Goal: Task Accomplishment & Management: Use online tool/utility

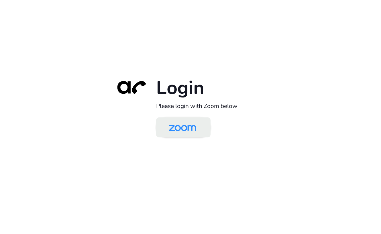
click at [175, 133] on img at bounding box center [183, 128] width 40 height 19
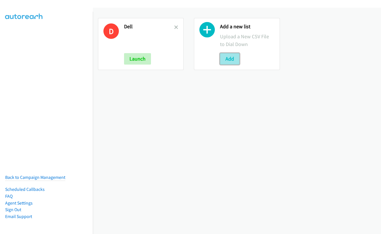
click at [227, 60] on button "Add" at bounding box center [229, 58] width 19 height 11
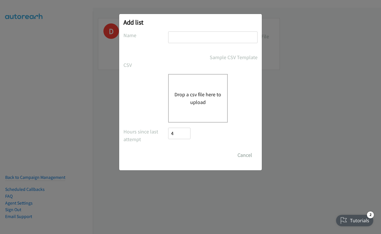
click at [198, 40] on input "text" at bounding box center [212, 37] width 89 height 12
type input "dell"
click at [198, 96] on button "Drop a csv file here to upload" at bounding box center [197, 98] width 47 height 15
click at [197, 94] on button "Drop a csv file here to upload" at bounding box center [197, 98] width 47 height 15
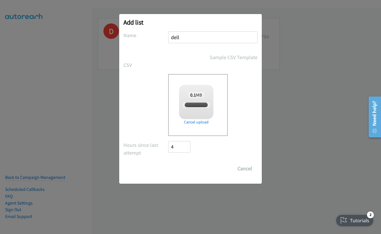
checkbox input "true"
click at [184, 171] on input "Save List" at bounding box center [183, 168] width 30 height 11
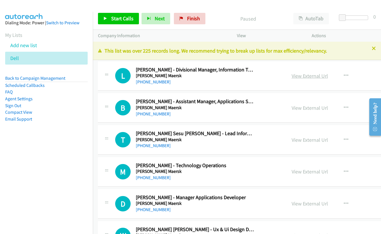
click at [316, 76] on link "View External Url" at bounding box center [309, 76] width 36 height 7
click at [108, 18] on link "Start Calls" at bounding box center [118, 18] width 41 height 11
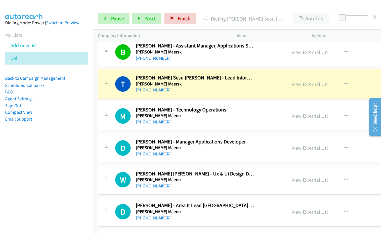
scroll to position [57, 0]
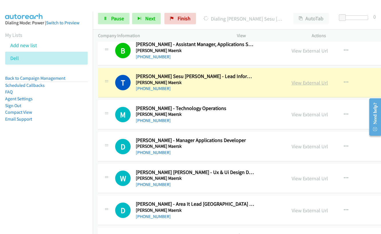
click at [299, 84] on link "View External Url" at bounding box center [309, 83] width 36 height 7
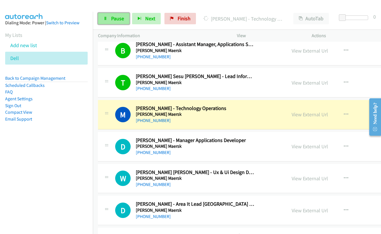
click at [111, 18] on span "Pause" at bounding box center [117, 18] width 13 height 7
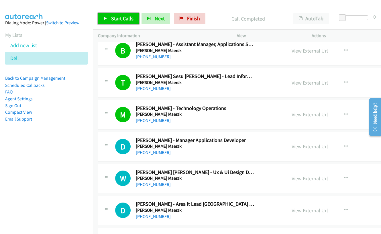
click at [120, 16] on span "Start Calls" at bounding box center [122, 18] width 22 height 7
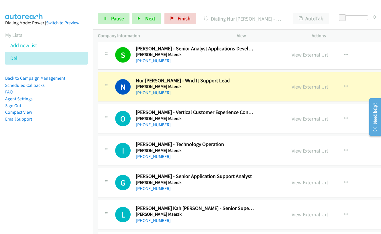
scroll to position [315, 0]
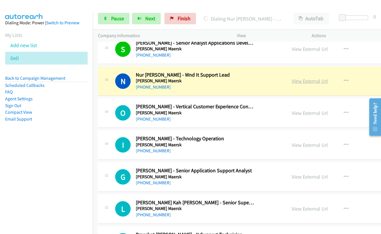
click at [296, 82] on link "View External Url" at bounding box center [309, 81] width 36 height 7
click at [109, 20] on link "Pause" at bounding box center [113, 18] width 31 height 11
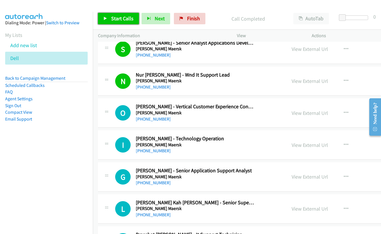
click at [123, 18] on span "Start Calls" at bounding box center [122, 18] width 22 height 7
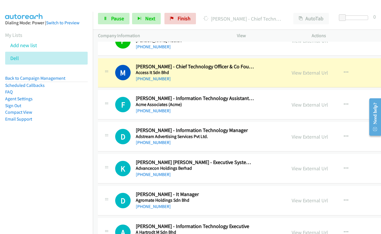
scroll to position [487, 0]
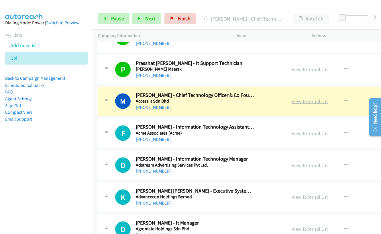
click at [292, 102] on link "View External Url" at bounding box center [309, 101] width 36 height 7
click at [117, 17] on span "Pause" at bounding box center [117, 18] width 13 height 7
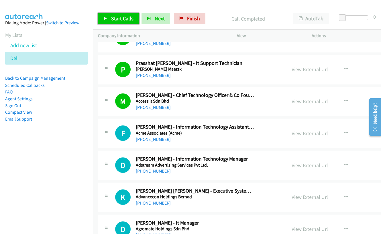
click at [118, 18] on span "Start Calls" at bounding box center [122, 18] width 22 height 7
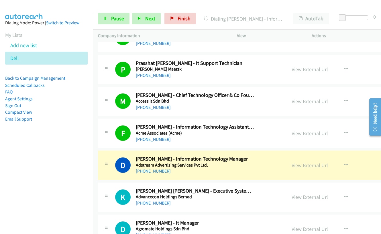
scroll to position [544, 0]
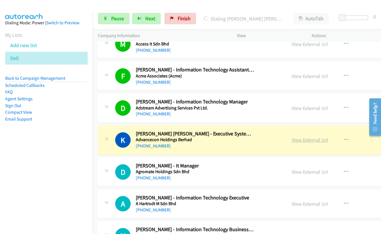
click at [298, 141] on link "View External Url" at bounding box center [309, 140] width 36 height 7
click at [116, 21] on span "Pause" at bounding box center [117, 18] width 13 height 7
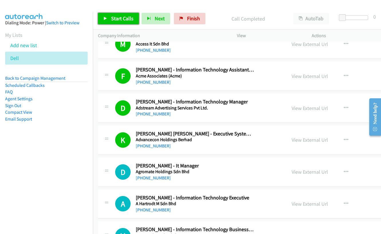
click at [117, 17] on span "Start Calls" at bounding box center [122, 18] width 22 height 7
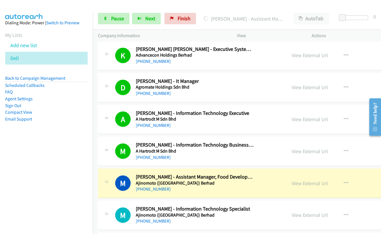
scroll to position [658, 0]
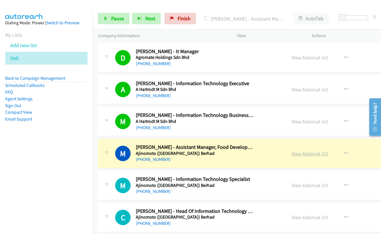
click at [300, 155] on link "View External Url" at bounding box center [309, 154] width 36 height 7
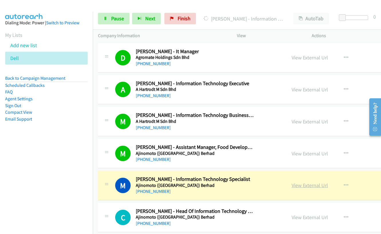
click at [301, 185] on link "View External Url" at bounding box center [309, 185] width 36 height 7
drag, startPoint x: 118, startPoint y: 17, endPoint x: 161, endPoint y: 45, distance: 51.1
click at [118, 17] on span "Pause" at bounding box center [117, 18] width 13 height 7
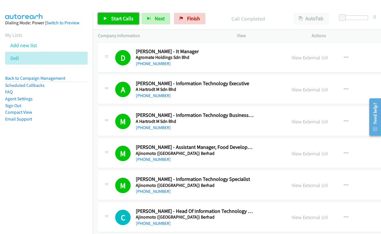
click at [115, 17] on span "Start Calls" at bounding box center [122, 18] width 22 height 7
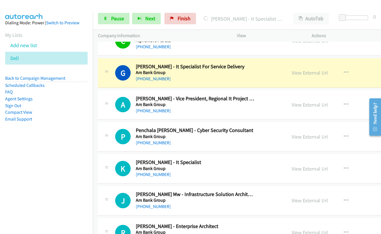
scroll to position [1002, 0]
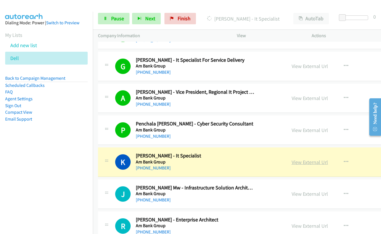
click at [303, 161] on link "View External Url" at bounding box center [309, 162] width 36 height 7
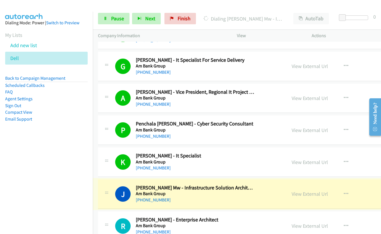
click at [303, 194] on link "View External Url" at bounding box center [309, 194] width 36 height 7
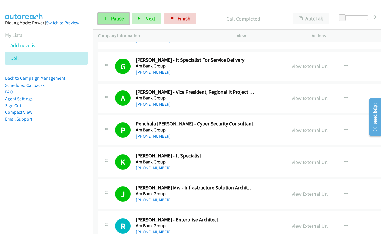
click at [114, 17] on span "Pause" at bounding box center [117, 18] width 13 height 7
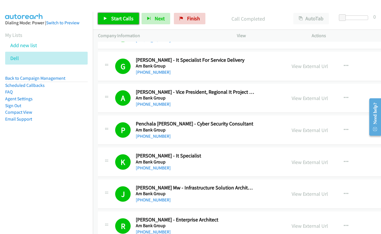
click at [114, 19] on span "Start Calls" at bounding box center [122, 18] width 22 height 7
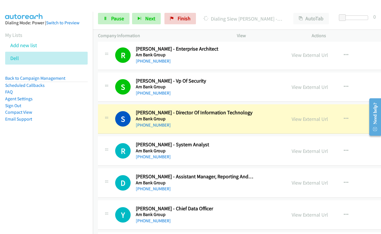
scroll to position [1174, 0]
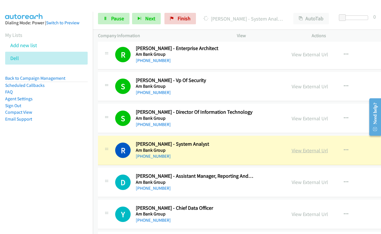
click at [302, 152] on link "View External Url" at bounding box center [309, 150] width 36 height 7
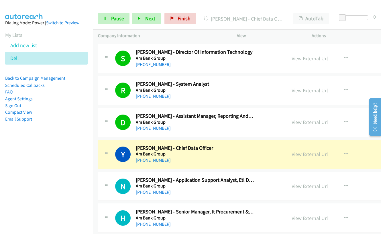
scroll to position [1288, 0]
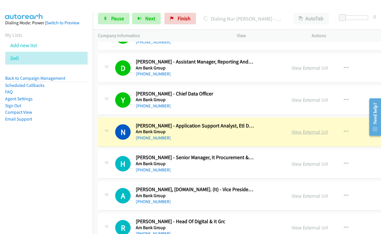
click at [300, 133] on link "View External Url" at bounding box center [309, 132] width 36 height 7
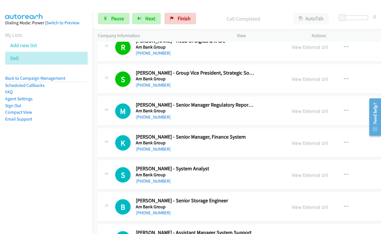
scroll to position [1489, 0]
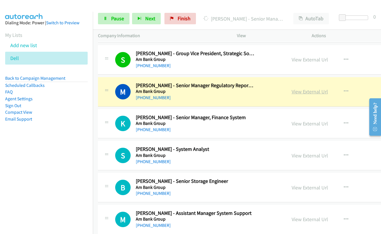
click at [311, 92] on link "View External Url" at bounding box center [309, 91] width 36 height 7
click at [111, 18] on span "Pause" at bounding box center [117, 18] width 13 height 7
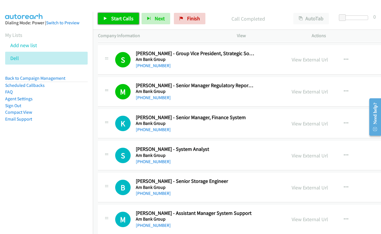
click at [112, 21] on span "Start Calls" at bounding box center [122, 18] width 22 height 7
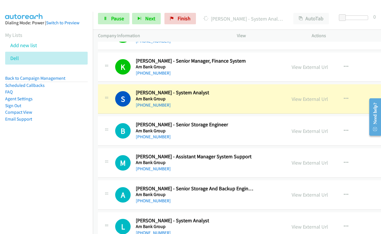
scroll to position [1546, 0]
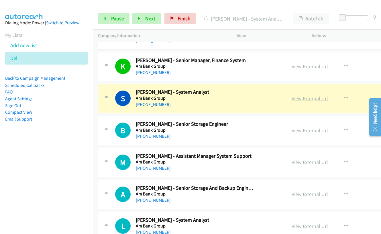
click at [303, 99] on link "View External Url" at bounding box center [309, 98] width 36 height 7
click at [112, 16] on span "Pause" at bounding box center [117, 18] width 13 height 7
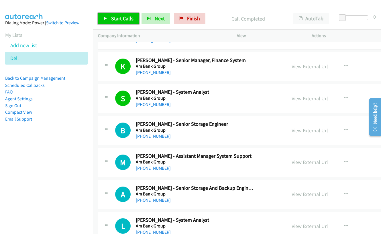
click at [118, 24] on link "Start Calls" at bounding box center [118, 18] width 41 height 11
click at [117, 19] on span "Start Calls" at bounding box center [122, 18] width 22 height 7
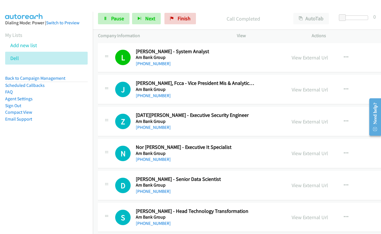
scroll to position [1718, 0]
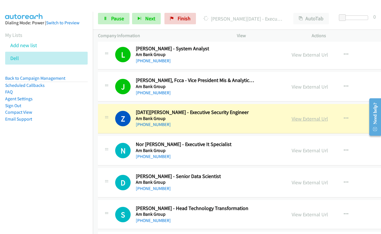
click at [302, 120] on link "View External Url" at bounding box center [309, 119] width 36 height 7
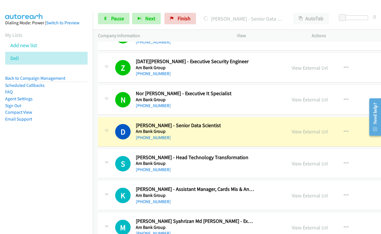
scroll to position [1775, 0]
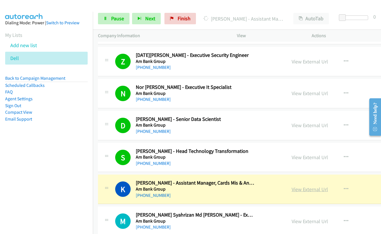
click at [303, 191] on link "View External Url" at bounding box center [309, 189] width 36 height 7
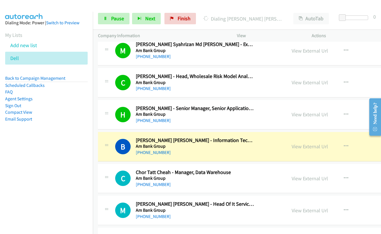
scroll to position [1975, 0]
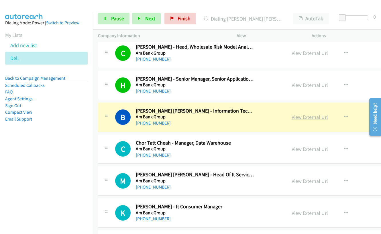
click at [297, 119] on link "View External Url" at bounding box center [309, 117] width 36 height 7
click at [112, 15] on span "Pause" at bounding box center [117, 18] width 13 height 7
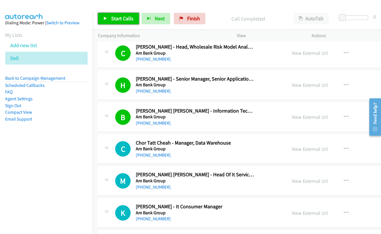
click at [114, 20] on span "Start Calls" at bounding box center [122, 18] width 22 height 7
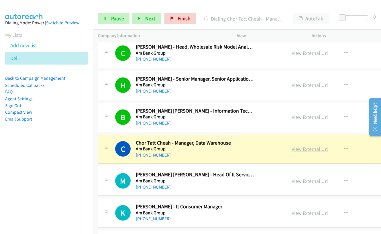
click at [302, 148] on link "View External Url" at bounding box center [309, 149] width 36 height 7
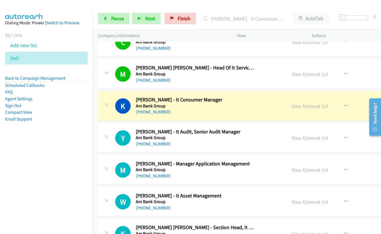
scroll to position [2090, 0]
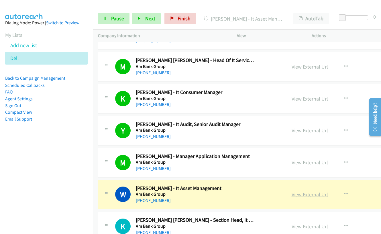
click at [299, 196] on link "View External Url" at bounding box center [309, 195] width 36 height 7
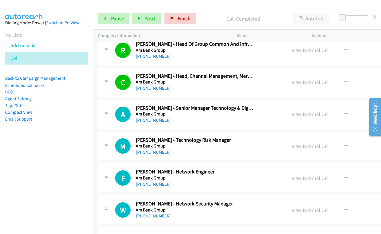
scroll to position [2491, 0]
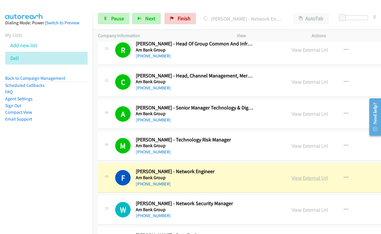
click at [302, 179] on link "View External Url" at bounding box center [309, 178] width 36 height 7
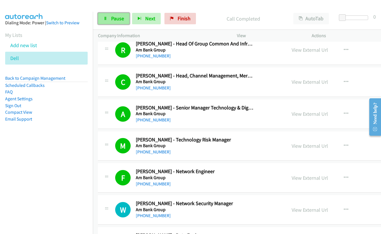
click at [117, 20] on span "Pause" at bounding box center [117, 18] width 13 height 7
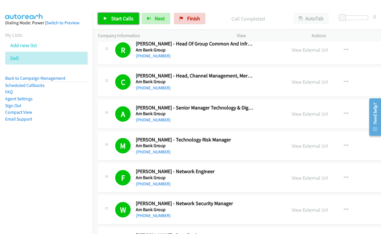
click at [110, 19] on link "Start Calls" at bounding box center [118, 18] width 41 height 11
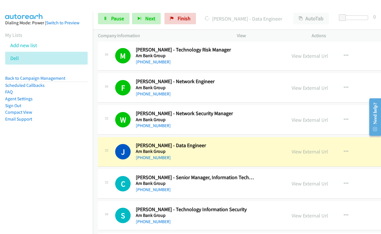
scroll to position [2605, 0]
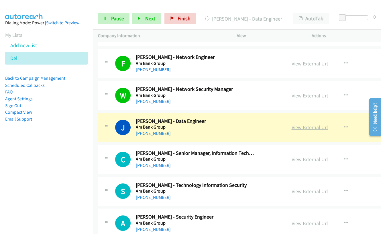
click at [295, 128] on link "View External Url" at bounding box center [309, 127] width 36 height 7
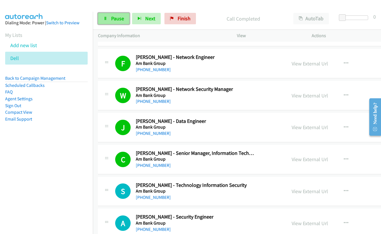
click at [112, 21] on span "Pause" at bounding box center [117, 18] width 13 height 7
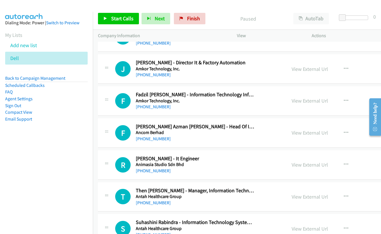
scroll to position [3407, 0]
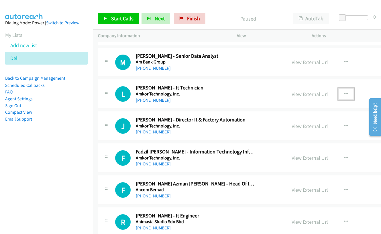
click at [344, 93] on icon "button" at bounding box center [346, 94] width 5 height 5
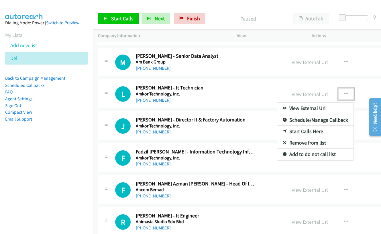
click at [302, 130] on link "Start Calls Here" at bounding box center [315, 131] width 76 height 11
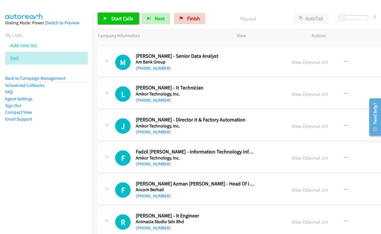
click at [127, 18] on span "Start Calls" at bounding box center [122, 18] width 22 height 7
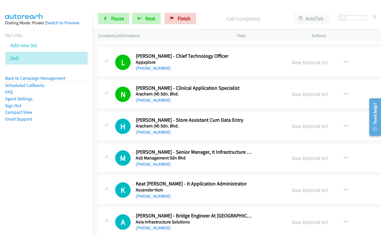
scroll to position [3664, 0]
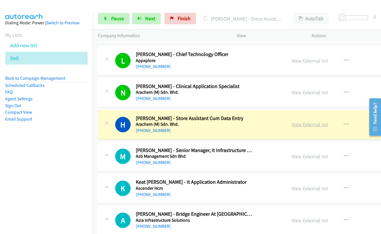
click at [311, 122] on link "View External Url" at bounding box center [309, 124] width 36 height 7
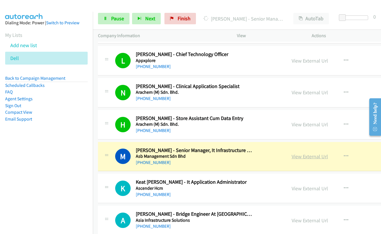
click at [306, 156] on link "View External Url" at bounding box center [309, 156] width 36 height 7
click at [111, 18] on span "Pause" at bounding box center [117, 18] width 13 height 7
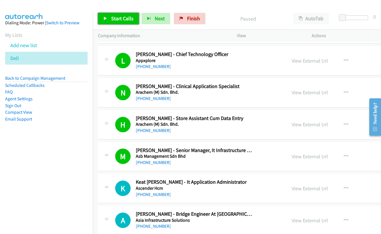
click at [125, 17] on span "Start Calls" at bounding box center [122, 18] width 22 height 7
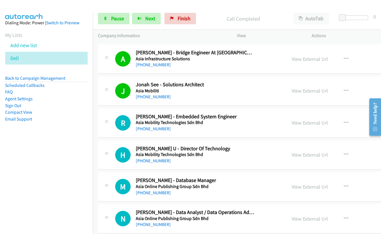
scroll to position [3836, 0]
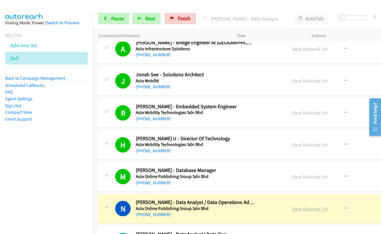
click at [297, 208] on link "View External Url" at bounding box center [309, 209] width 36 height 7
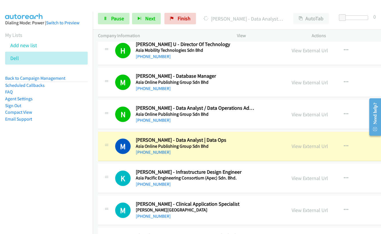
scroll to position [3951, 0]
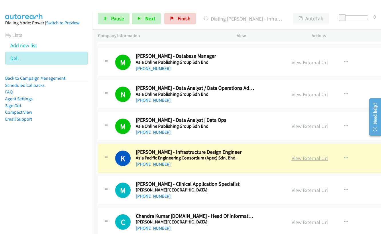
click at [305, 159] on link "View External Url" at bounding box center [309, 158] width 36 height 7
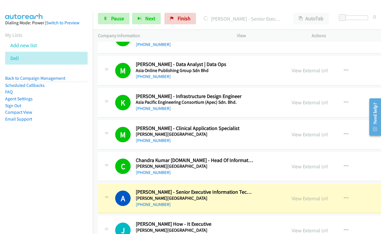
scroll to position [4036, 0]
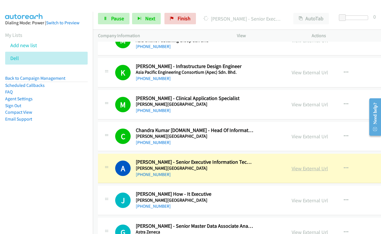
click at [298, 169] on link "View External Url" at bounding box center [309, 168] width 36 height 7
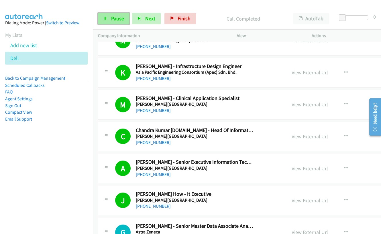
click at [111, 19] on span "Pause" at bounding box center [117, 18] width 13 height 7
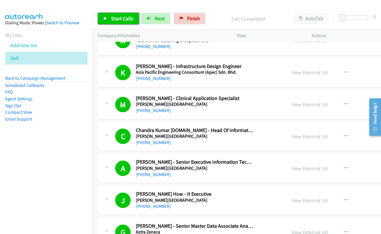
click at [113, 14] on link "Start Calls" at bounding box center [118, 18] width 41 height 11
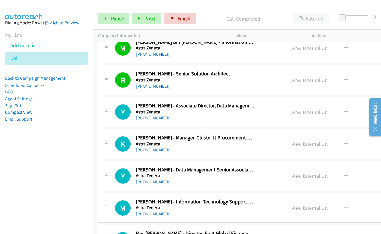
scroll to position [4294, 0]
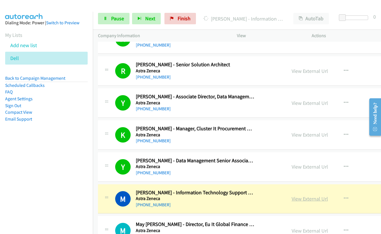
click at [303, 199] on link "View External Url" at bounding box center [309, 199] width 36 height 7
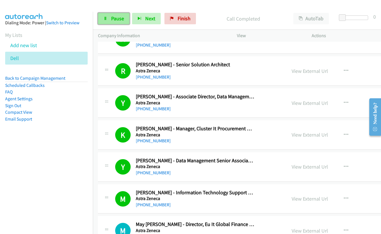
click at [111, 17] on span "Pause" at bounding box center [117, 18] width 13 height 7
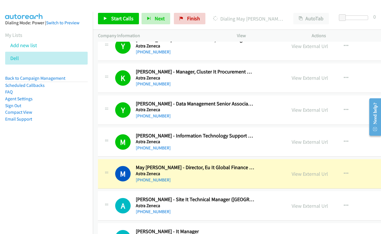
scroll to position [4351, 0]
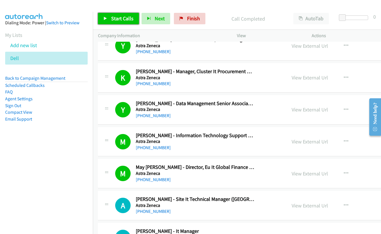
click at [114, 15] on link "Start Calls" at bounding box center [118, 18] width 41 height 11
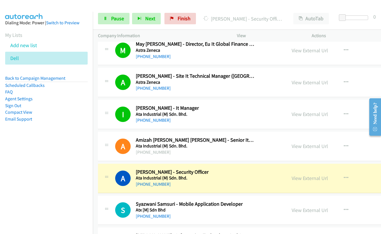
scroll to position [4494, 0]
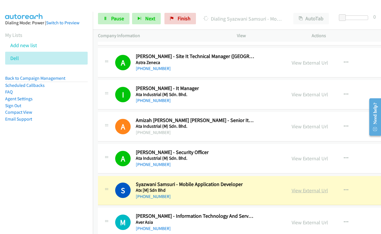
click at [301, 193] on link "View External Url" at bounding box center [309, 191] width 36 height 7
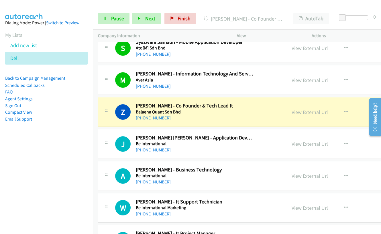
scroll to position [4638, 0]
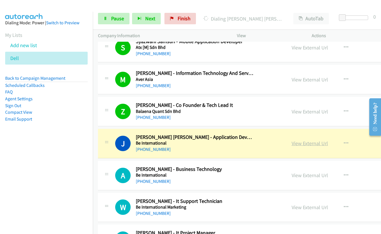
click at [307, 145] on link "View External Url" at bounding box center [309, 143] width 36 height 7
click at [112, 19] on span "Pause" at bounding box center [117, 18] width 13 height 7
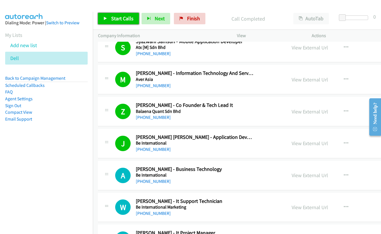
click at [116, 20] on span "Start Calls" at bounding box center [122, 18] width 22 height 7
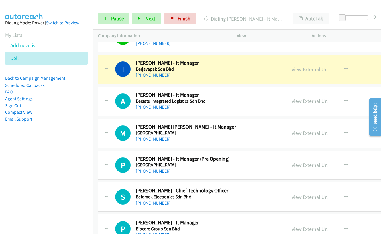
scroll to position [4838, 0]
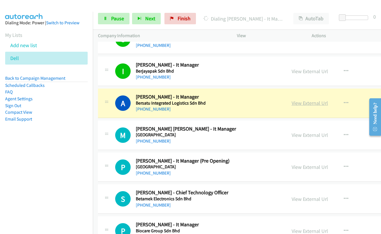
click at [305, 106] on link "View External Url" at bounding box center [309, 103] width 36 height 7
click at [115, 16] on span "Pause" at bounding box center [117, 18] width 13 height 7
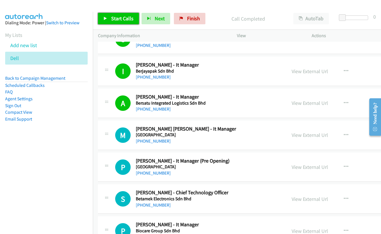
click at [120, 19] on span "Start Calls" at bounding box center [122, 18] width 22 height 7
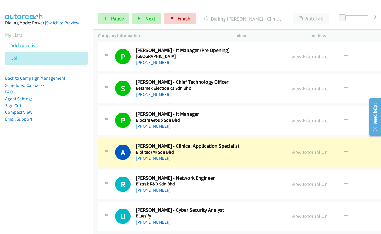
scroll to position [4952, 0]
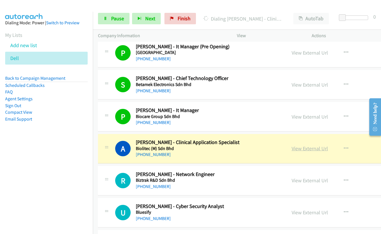
click at [305, 149] on link "View External Url" at bounding box center [309, 148] width 36 height 7
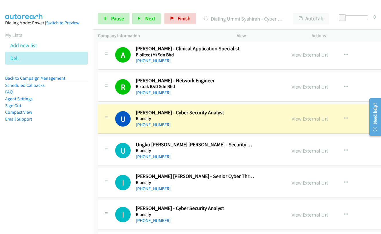
scroll to position [5067, 0]
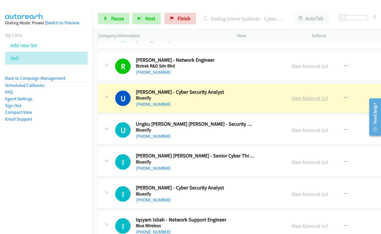
click at [294, 99] on link "View External Url" at bounding box center [309, 98] width 36 height 7
click at [117, 18] on span "Pause" at bounding box center [117, 18] width 13 height 7
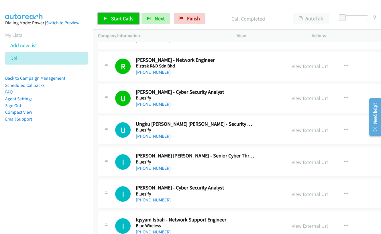
click at [118, 19] on span "Start Calls" at bounding box center [122, 18] width 22 height 7
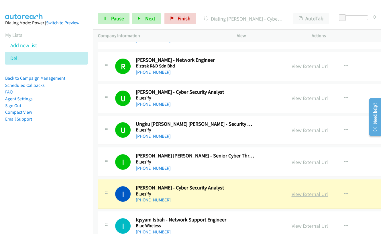
click at [294, 196] on link "View External Url" at bounding box center [309, 194] width 36 height 7
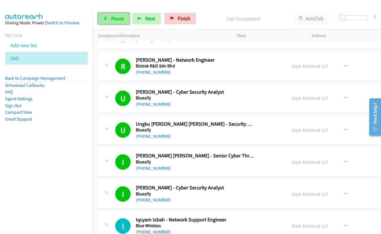
click at [117, 19] on span "Pause" at bounding box center [117, 18] width 13 height 7
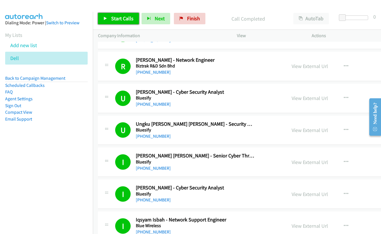
click at [115, 22] on link "Start Calls" at bounding box center [118, 18] width 41 height 11
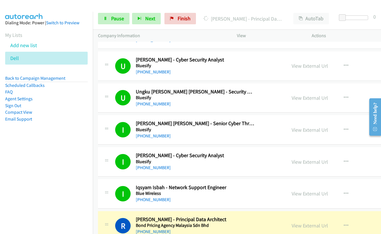
scroll to position [5153, 0]
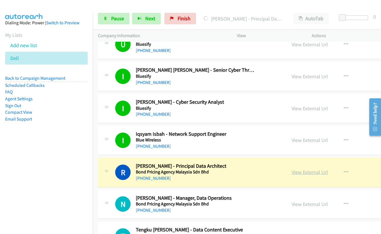
click at [301, 173] on link "View External Url" at bounding box center [309, 172] width 36 height 7
click at [106, 22] on link "Pause" at bounding box center [113, 18] width 31 height 11
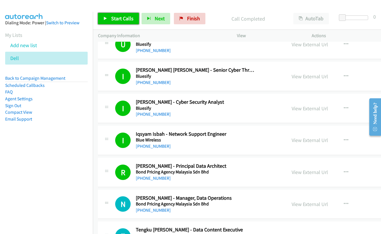
click at [116, 19] on span "Start Calls" at bounding box center [122, 18] width 22 height 7
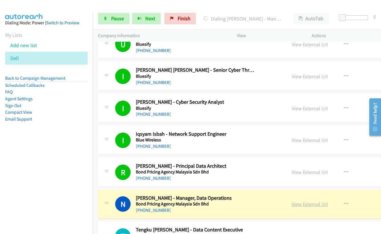
click at [300, 206] on link "View External Url" at bounding box center [309, 204] width 36 height 7
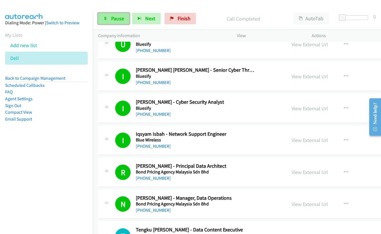
click at [118, 22] on link "Pause" at bounding box center [113, 18] width 31 height 11
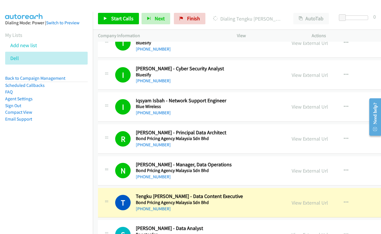
scroll to position [5239, 0]
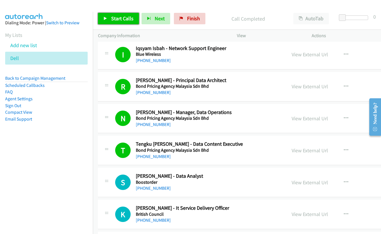
click at [123, 16] on span "Start Calls" at bounding box center [122, 18] width 22 height 7
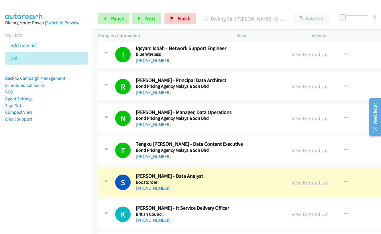
click at [297, 183] on link "View External Url" at bounding box center [309, 182] width 36 height 7
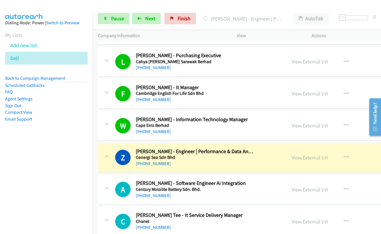
scroll to position [5554, 0]
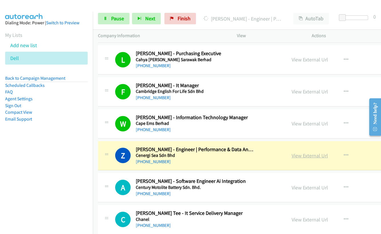
click at [313, 155] on link "View External Url" at bounding box center [309, 156] width 36 height 7
click at [111, 19] on span "Pause" at bounding box center [117, 18] width 13 height 7
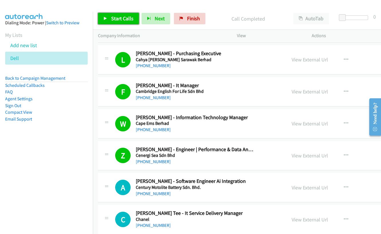
click at [113, 17] on span "Start Calls" at bounding box center [122, 18] width 22 height 7
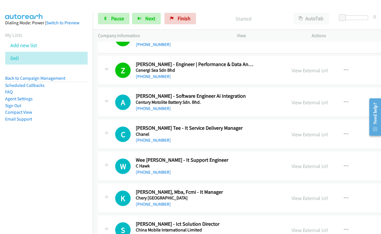
scroll to position [5640, 0]
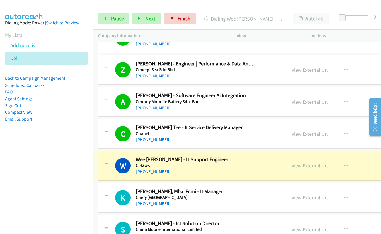
click at [303, 165] on link "View External Url" at bounding box center [309, 166] width 36 height 7
click at [113, 20] on span "Pause" at bounding box center [117, 18] width 13 height 7
